Goal: Task Accomplishment & Management: Manage account settings

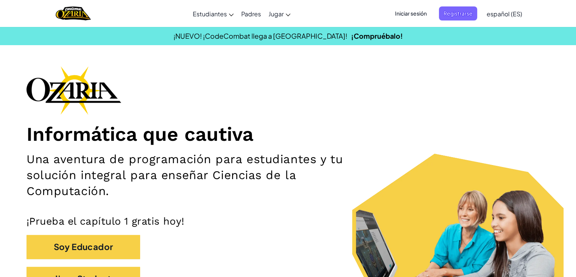
click at [421, 12] on span "Iniciar sesión" at bounding box center [411, 13] width 41 height 14
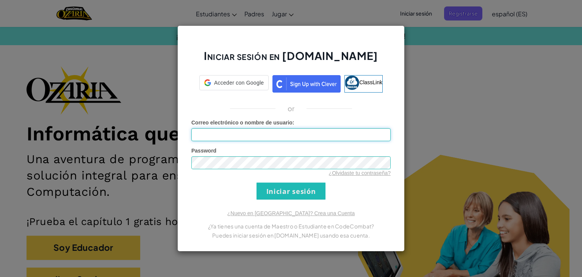
type input "GABRIEL_AFL78"
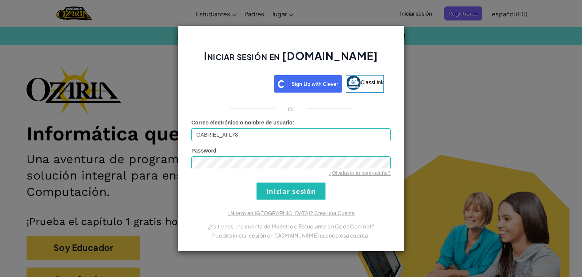
drag, startPoint x: 321, startPoint y: 147, endPoint x: 318, endPoint y: 153, distance: 6.5
click at [318, 153] on div "Password ¿Olvidaste tu contraseña?" at bounding box center [290, 162] width 199 height 30
click at [312, 152] on div "Password ¿Olvidaste tu contraseña?" at bounding box center [290, 162] width 199 height 30
click at [280, 170] on div "¿Olvidaste tu contraseña?" at bounding box center [290, 173] width 199 height 8
click at [291, 193] on input "Iniciar sesión" at bounding box center [291, 190] width 69 height 17
